Goal: Transaction & Acquisition: Purchase product/service

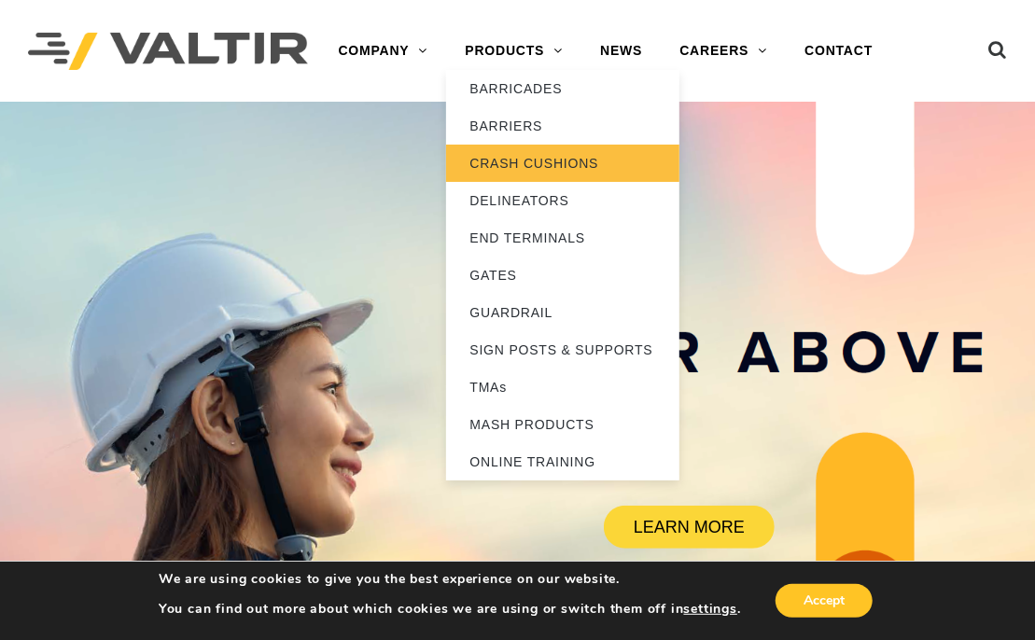
click at [550, 163] on link "CRASH CUSHIONS" at bounding box center [562, 163] width 233 height 37
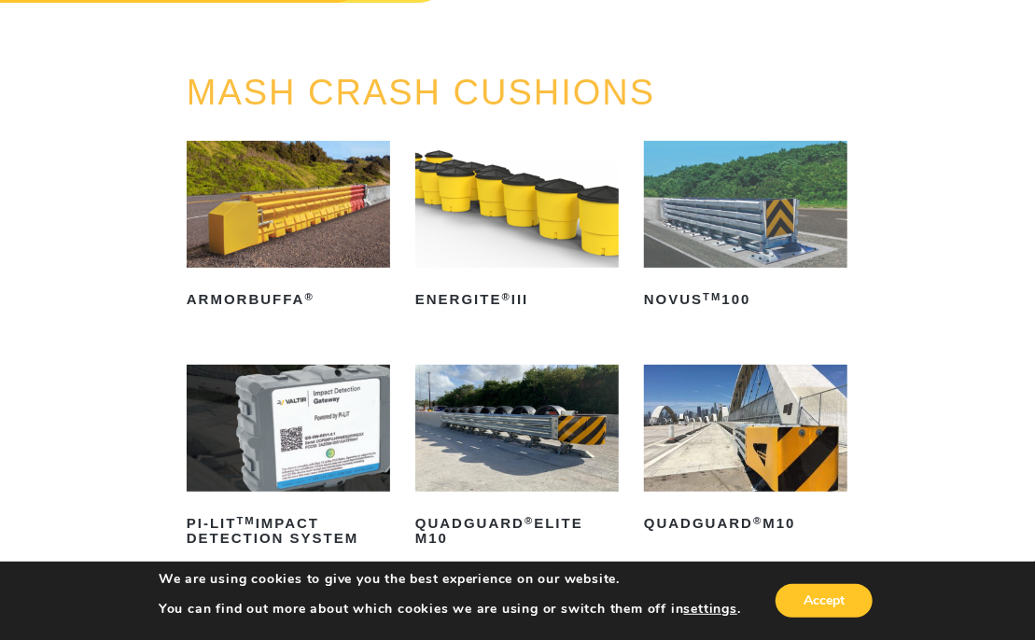
scroll to position [280, 0]
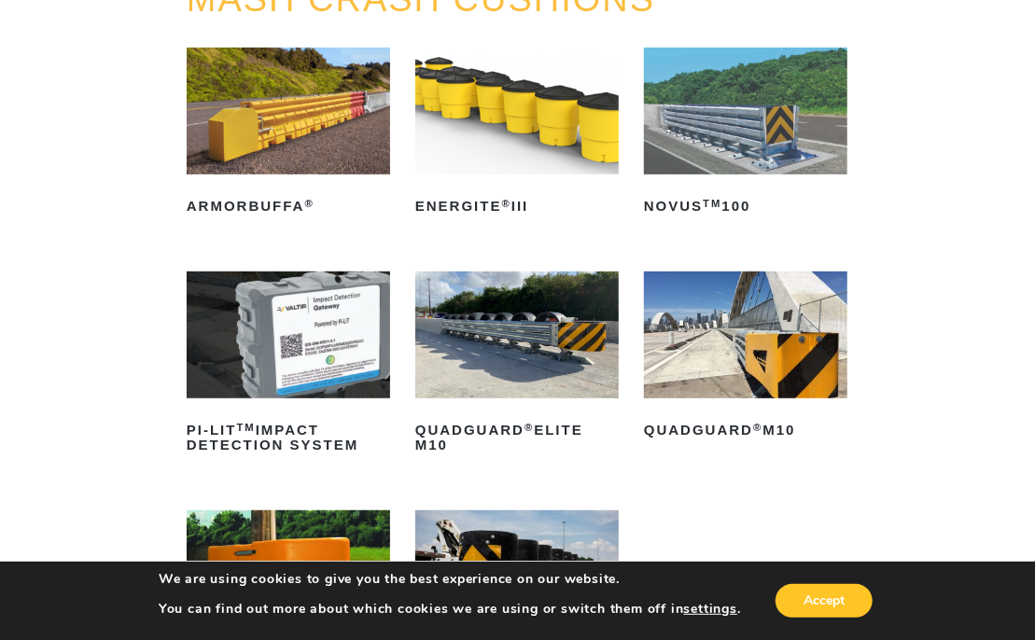
click at [495, 343] on img at bounding box center [516, 335] width 203 height 127
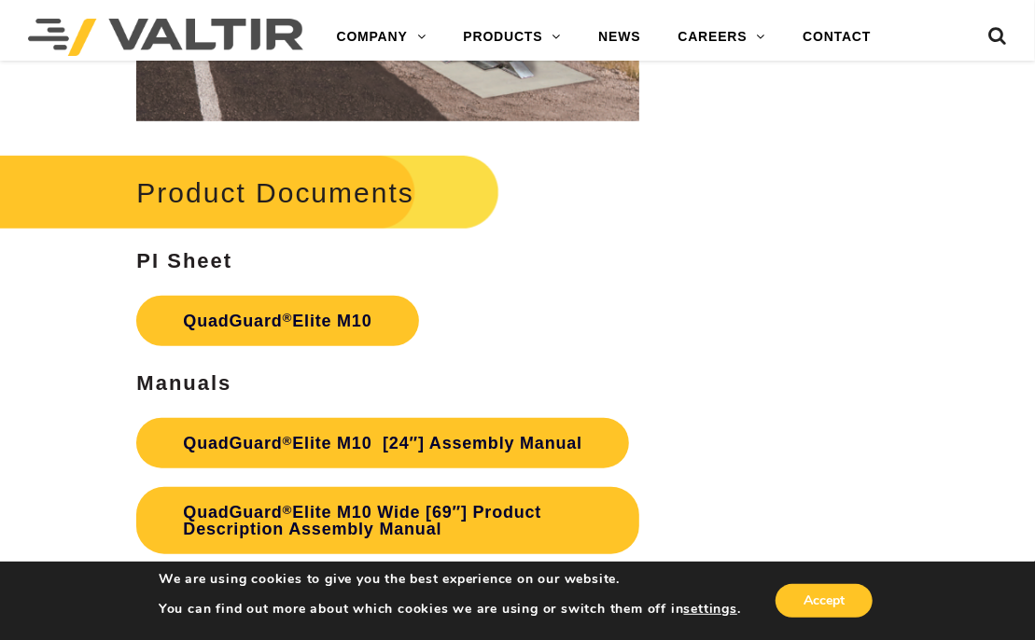
scroll to position [6811, 0]
